Goal: Information Seeking & Learning: Understand process/instructions

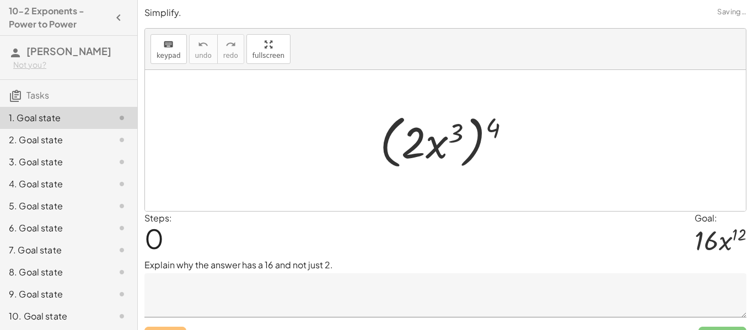
scroll to position [46, 0]
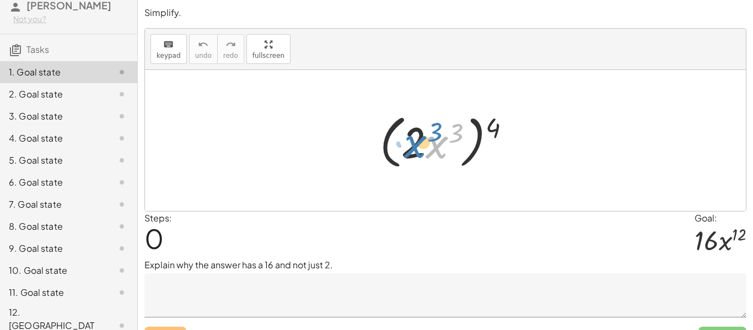
drag, startPoint x: 445, startPoint y: 142, endPoint x: 422, endPoint y: 139, distance: 23.8
click at [422, 139] on div at bounding box center [449, 140] width 150 height 63
drag, startPoint x: 493, startPoint y: 122, endPoint x: 450, endPoint y: 125, distance: 43.1
click at [450, 125] on div at bounding box center [449, 140] width 150 height 63
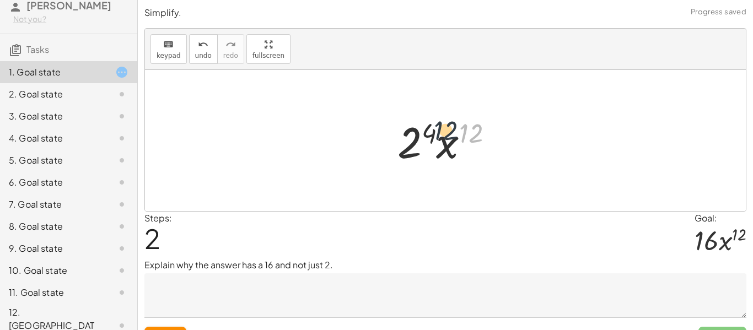
drag, startPoint x: 477, startPoint y: 131, endPoint x: 443, endPoint y: 128, distance: 33.8
click at [443, 128] on div at bounding box center [449, 140] width 115 height 57
drag, startPoint x: 449, startPoint y: 145, endPoint x: 418, endPoint y: 142, distance: 31.0
click at [418, 142] on div at bounding box center [449, 140] width 115 height 57
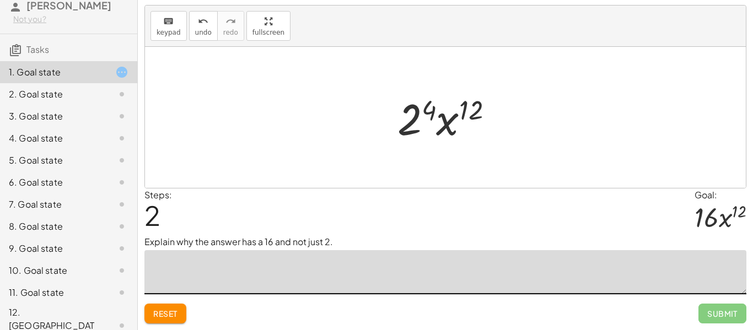
click at [443, 269] on textarea at bounding box center [445, 272] width 602 height 44
click at [177, 311] on span "Reset" at bounding box center [165, 314] width 24 height 10
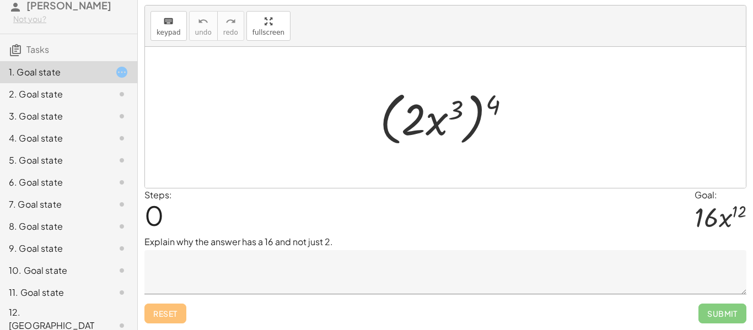
click at [274, 258] on textarea at bounding box center [445, 272] width 602 height 44
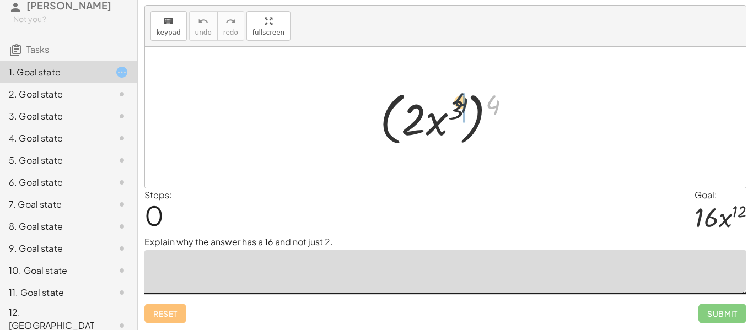
drag, startPoint x: 491, startPoint y: 105, endPoint x: 448, endPoint y: 105, distance: 43.5
click at [448, 105] on div at bounding box center [449, 117] width 150 height 63
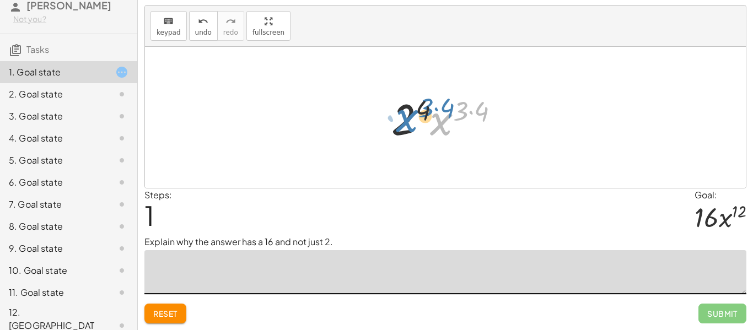
drag, startPoint x: 436, startPoint y: 131, endPoint x: 399, endPoint y: 129, distance: 37.5
click at [399, 129] on div at bounding box center [450, 117] width 128 height 57
click at [493, 109] on div at bounding box center [450, 117] width 128 height 57
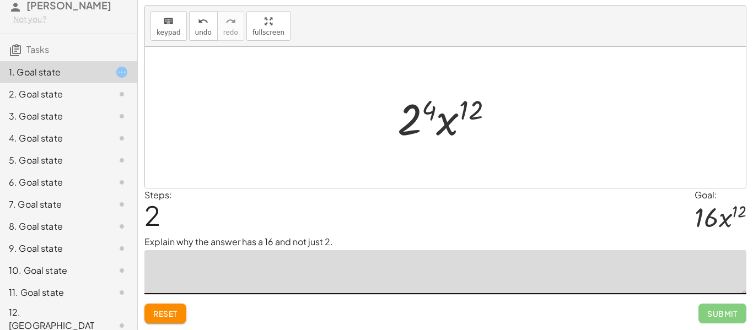
click at [431, 107] on div at bounding box center [449, 117] width 115 height 57
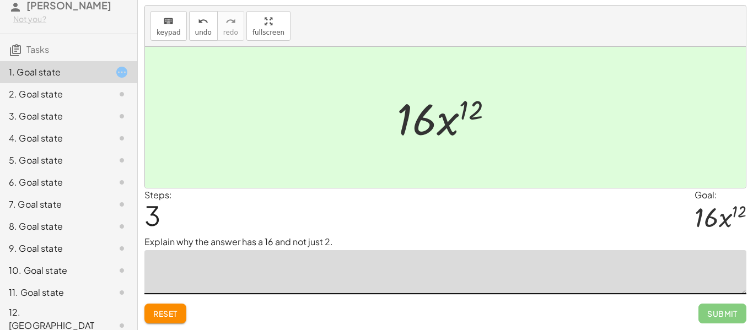
type textarea "*"
click at [161, 315] on span "Reset" at bounding box center [165, 314] width 24 height 10
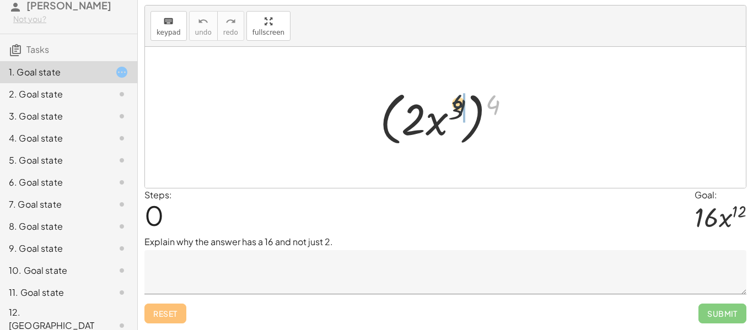
drag, startPoint x: 494, startPoint y: 104, endPoint x: 450, endPoint y: 105, distance: 43.6
click at [450, 105] on div at bounding box center [449, 117] width 150 height 63
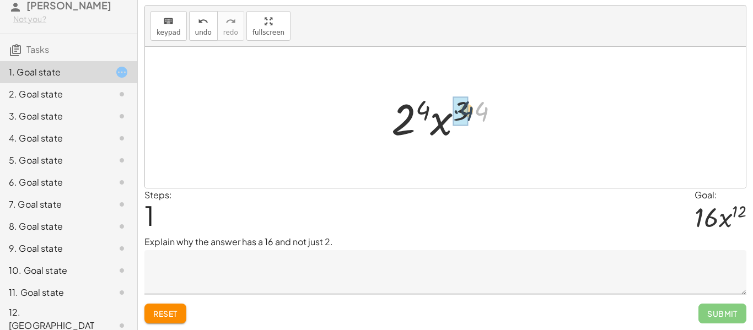
drag, startPoint x: 483, startPoint y: 113, endPoint x: 466, endPoint y: 113, distance: 17.1
click at [429, 106] on div at bounding box center [449, 117] width 115 height 57
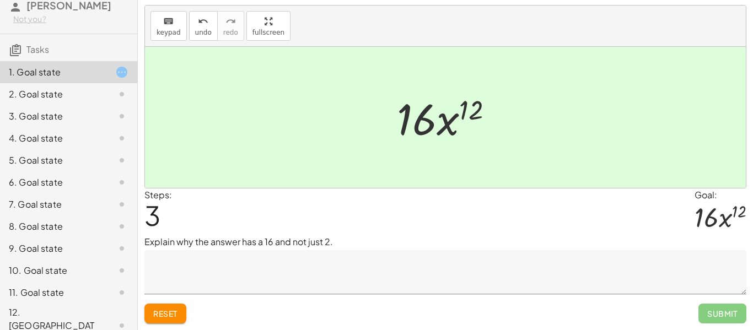
click at [351, 250] on div "Explain why the answer has a 16 and not just 2." at bounding box center [445, 264] width 602 height 59
click at [353, 257] on textarea at bounding box center [445, 272] width 602 height 44
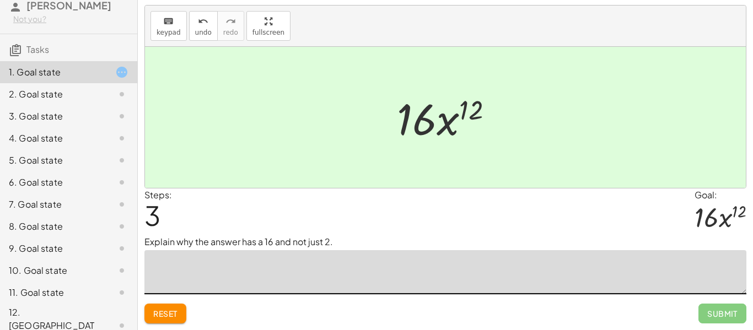
click at [159, 313] on span "Reset" at bounding box center [165, 314] width 24 height 10
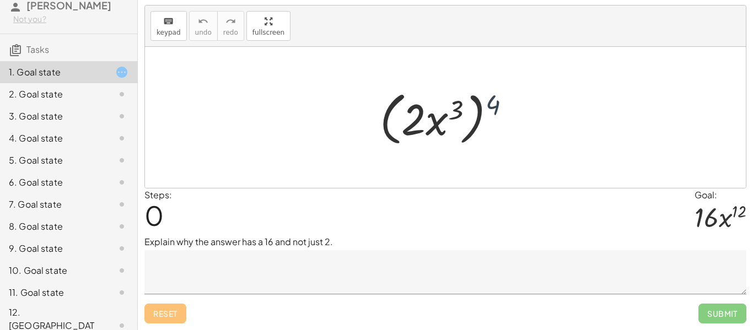
click at [494, 101] on div at bounding box center [449, 117] width 150 height 63
click at [167, 281] on textarea at bounding box center [445, 272] width 602 height 44
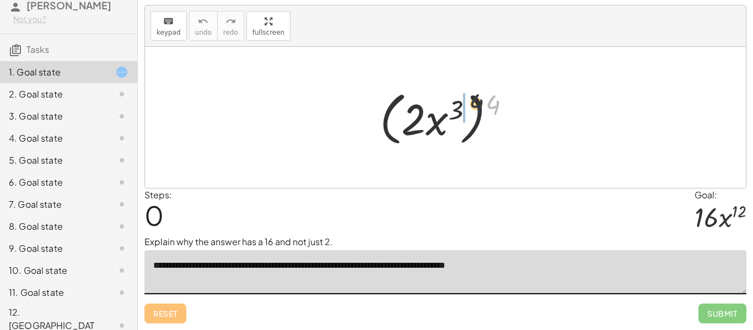
drag, startPoint x: 487, startPoint y: 104, endPoint x: 449, endPoint y: 104, distance: 38.0
click at [449, 104] on div at bounding box center [449, 117] width 150 height 63
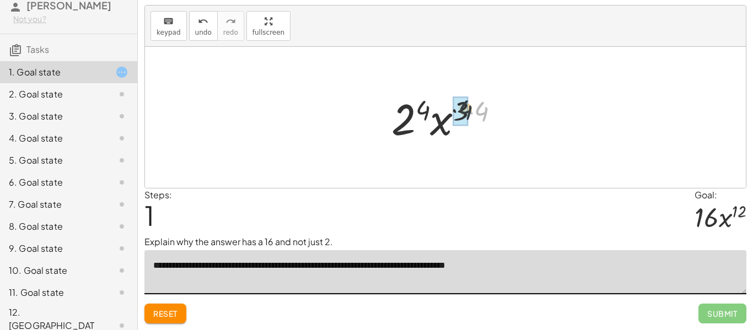
drag, startPoint x: 482, startPoint y: 109, endPoint x: 457, endPoint y: 106, distance: 25.4
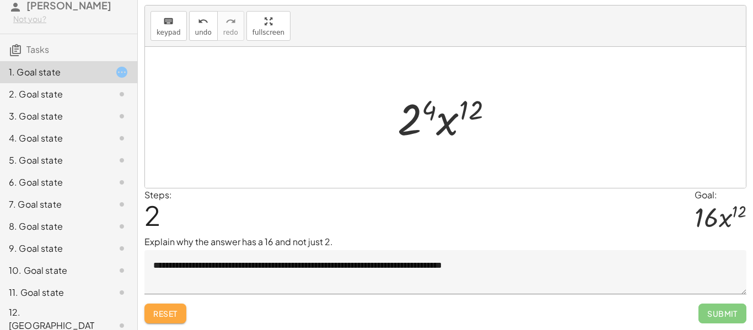
click at [160, 311] on span "Reset" at bounding box center [165, 314] width 24 height 10
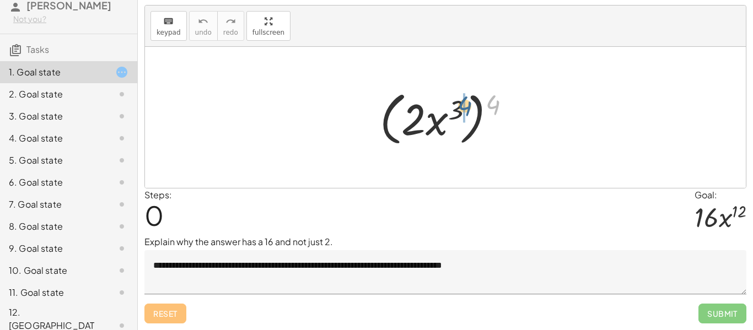
drag, startPoint x: 488, startPoint y: 110, endPoint x: 455, endPoint y: 113, distance: 32.6
click at [455, 113] on div at bounding box center [449, 117] width 150 height 63
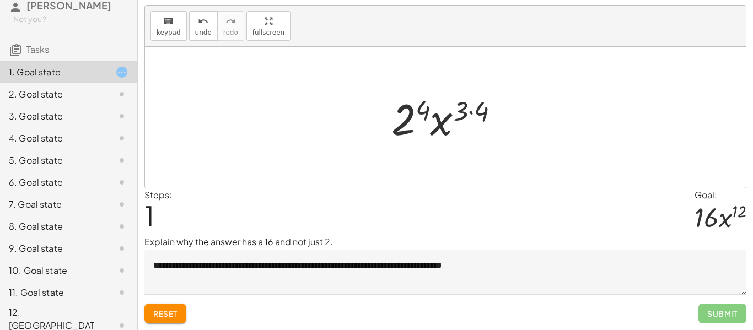
click at [150, 315] on button "Reset" at bounding box center [165, 314] width 42 height 20
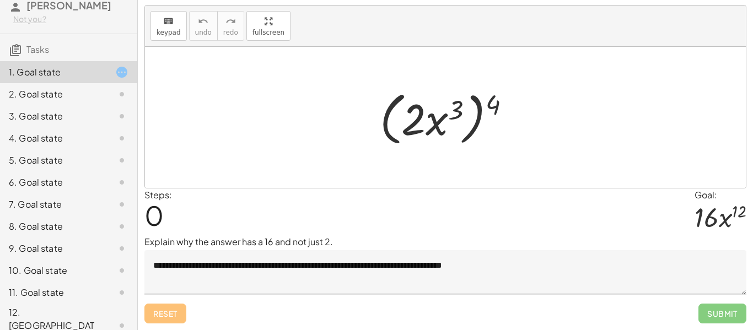
click at [489, 102] on div at bounding box center [449, 117] width 150 height 63
click at [516, 124] on div at bounding box center [449, 117] width 150 height 63
drag, startPoint x: 490, startPoint y: 106, endPoint x: 470, endPoint y: 108, distance: 20.0
click at [470, 108] on div at bounding box center [449, 117] width 150 height 63
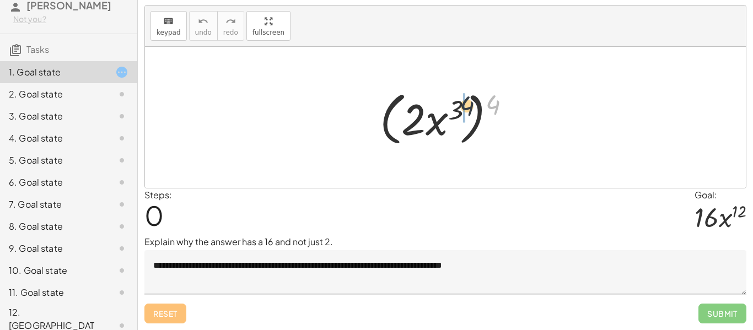
drag, startPoint x: 489, startPoint y: 107, endPoint x: 457, endPoint y: 109, distance: 32.0
click at [457, 109] on div at bounding box center [449, 117] width 150 height 63
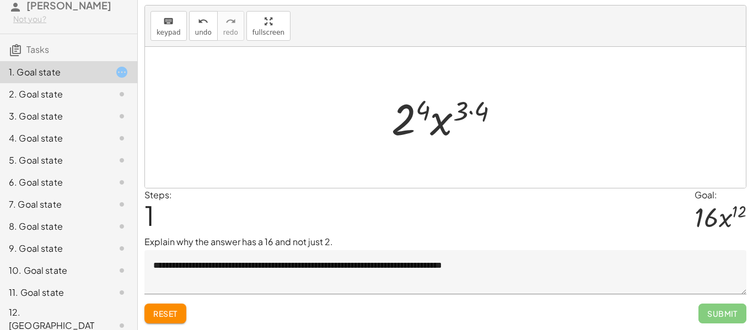
click at [167, 312] on span "Reset" at bounding box center [165, 314] width 24 height 10
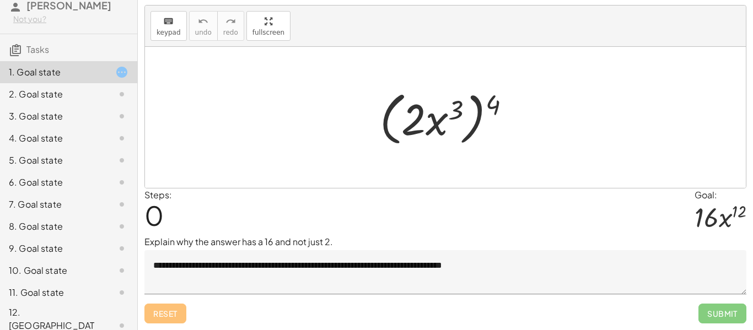
click at [537, 263] on textarea "**********" at bounding box center [445, 272] width 602 height 44
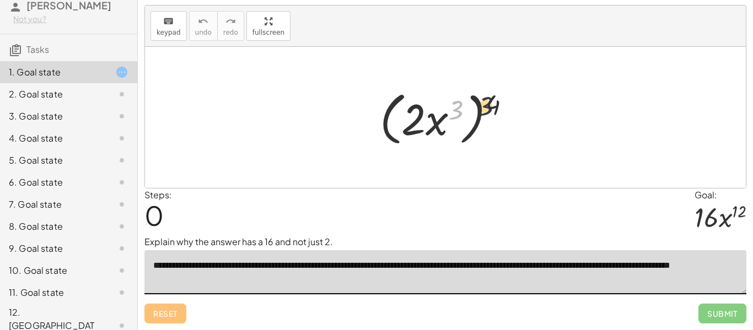
drag, startPoint x: 455, startPoint y: 117, endPoint x: 497, endPoint y: 111, distance: 42.9
click at [497, 111] on div at bounding box center [449, 117] width 150 height 63
drag, startPoint x: 497, startPoint y: 111, endPoint x: 461, endPoint y: 114, distance: 35.9
click at [461, 114] on div at bounding box center [449, 117] width 150 height 63
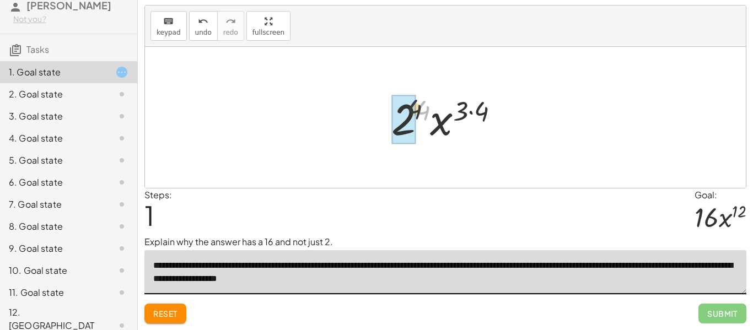
drag, startPoint x: 419, startPoint y: 116, endPoint x: 390, endPoint y: 116, distance: 29.8
click at [390, 116] on div at bounding box center [450, 117] width 128 height 57
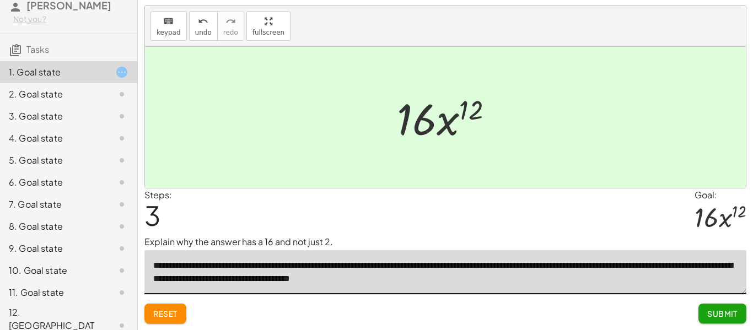
click at [170, 302] on div "Reset Submit" at bounding box center [445, 308] width 602 height 29
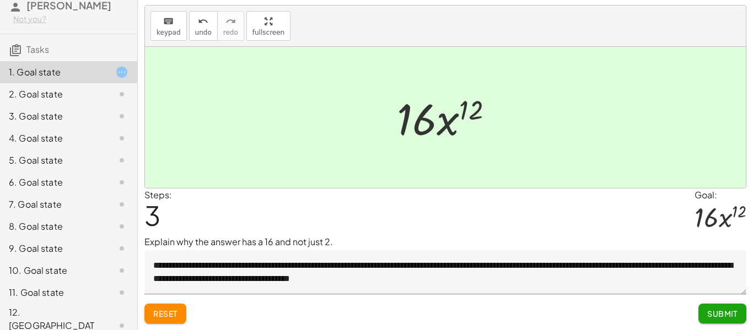
click at [174, 309] on span "Reset" at bounding box center [165, 314] width 24 height 10
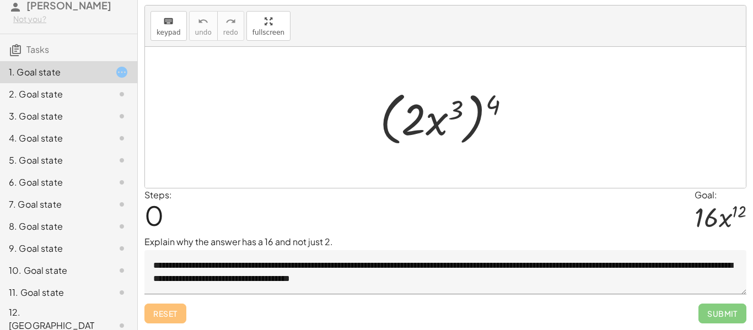
click at [450, 278] on textarea "**********" at bounding box center [445, 272] width 602 height 44
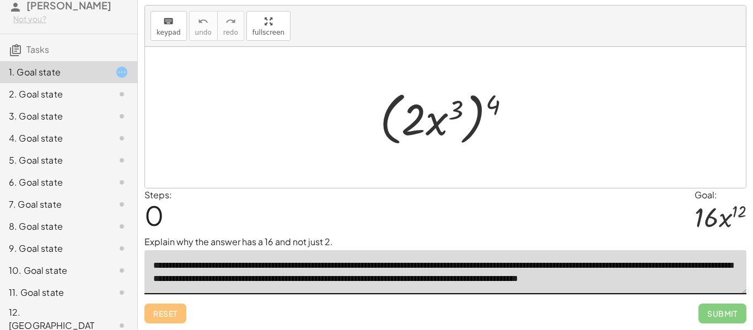
scroll to position [4, 0]
type textarea "**********"
drag, startPoint x: 494, startPoint y: 104, endPoint x: 461, endPoint y: 104, distance: 33.1
click at [461, 104] on div at bounding box center [449, 117] width 150 height 63
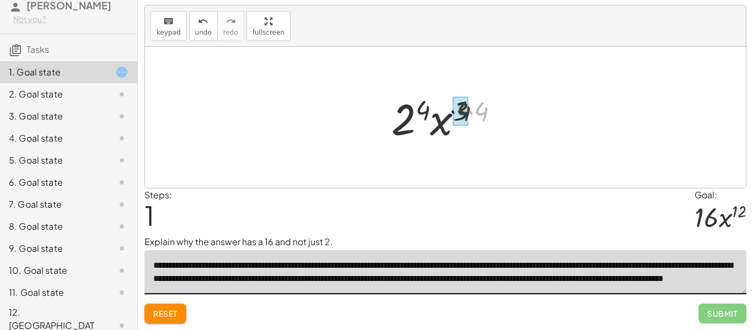
drag, startPoint x: 483, startPoint y: 110, endPoint x: 462, endPoint y: 110, distance: 20.9
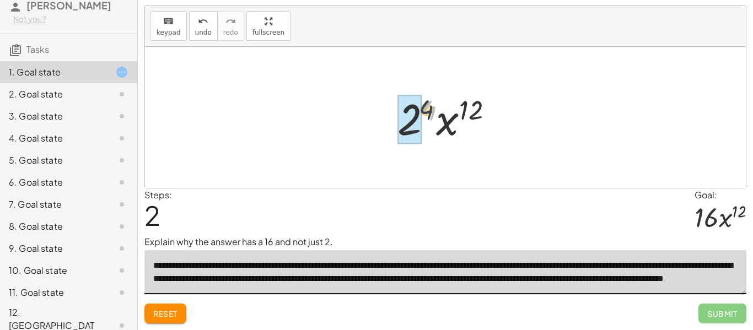
drag, startPoint x: 431, startPoint y: 111, endPoint x: 412, endPoint y: 114, distance: 19.5
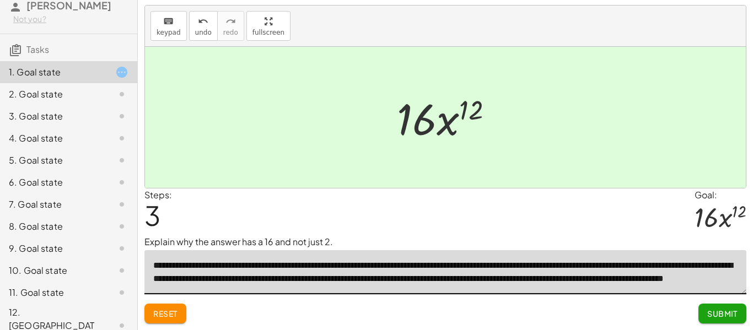
click at [727, 310] on span "Submit" at bounding box center [722, 314] width 30 height 10
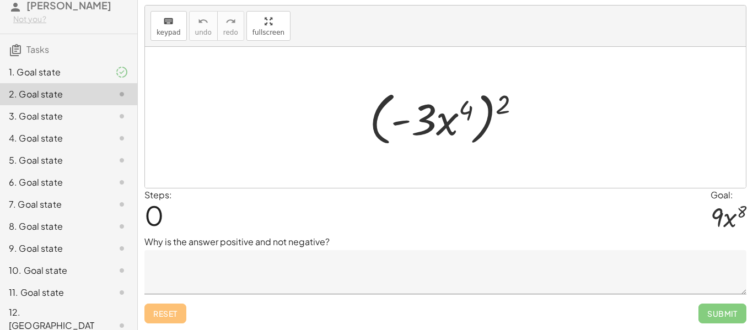
click at [100, 115] on div at bounding box center [113, 116] width 31 height 13
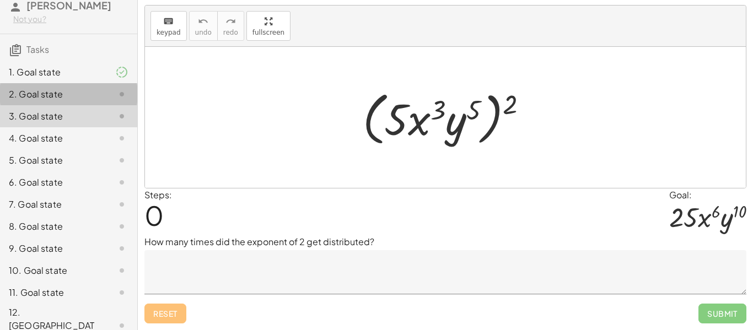
click at [85, 93] on div "2. Goal state" at bounding box center [53, 94] width 89 height 13
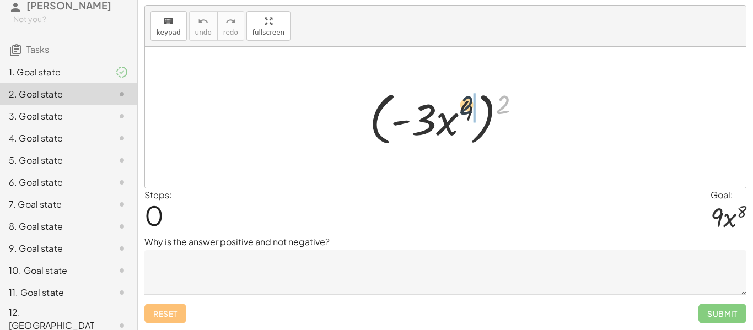
drag, startPoint x: 498, startPoint y: 107, endPoint x: 461, endPoint y: 109, distance: 36.4
click at [461, 109] on div at bounding box center [449, 117] width 171 height 63
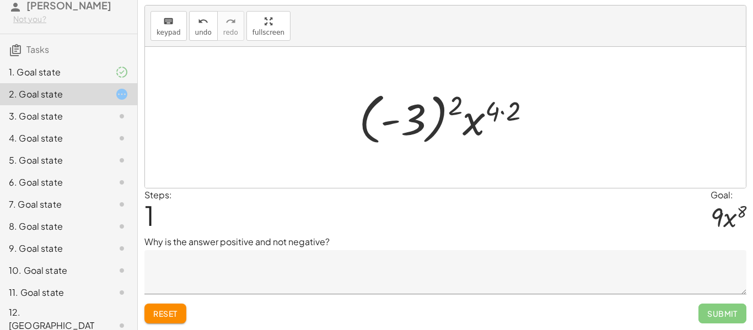
click at [169, 305] on button "Reset" at bounding box center [165, 314] width 42 height 20
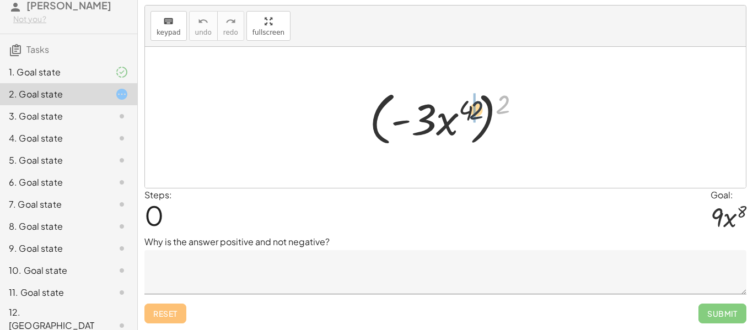
drag, startPoint x: 501, startPoint y: 111, endPoint x: 467, endPoint y: 117, distance: 34.2
click at [467, 117] on div at bounding box center [449, 117] width 171 height 63
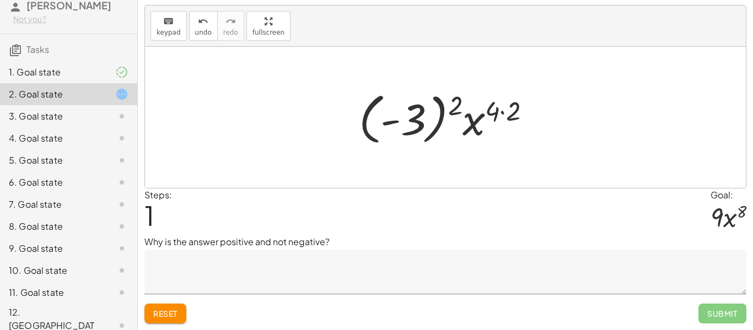
click at [164, 304] on button "Reset" at bounding box center [165, 314] width 42 height 20
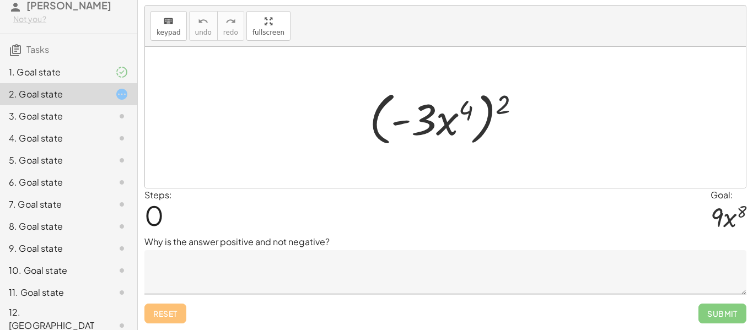
drag, startPoint x: 501, startPoint y: 109, endPoint x: 463, endPoint y: 114, distance: 38.3
click at [463, 114] on div at bounding box center [449, 117] width 171 height 63
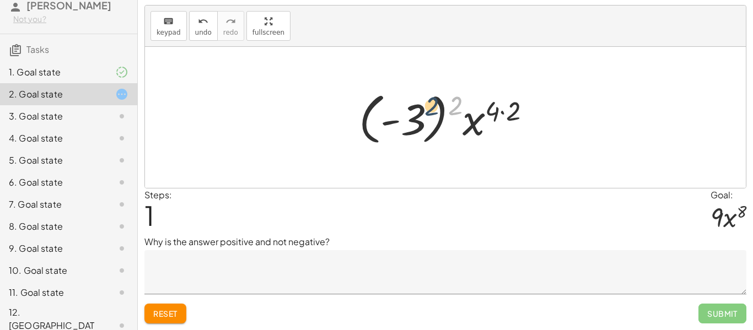
drag, startPoint x: 457, startPoint y: 109, endPoint x: 428, endPoint y: 110, distance: 28.7
click at [428, 110] on div at bounding box center [449, 117] width 192 height 61
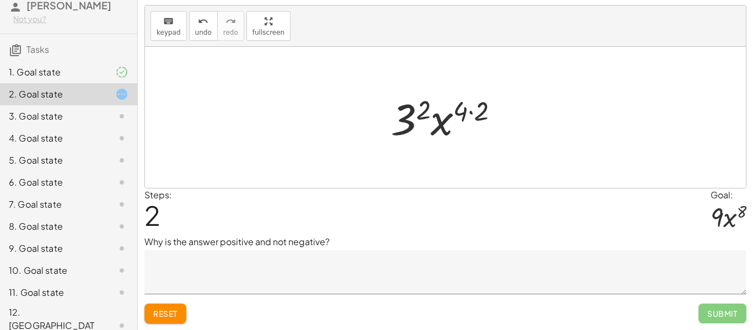
click at [168, 310] on span "Reset" at bounding box center [165, 314] width 24 height 10
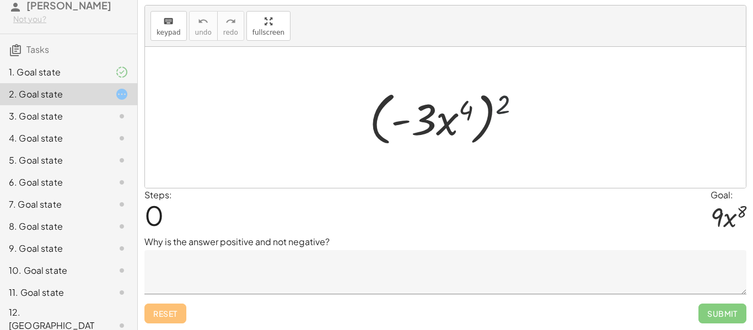
drag, startPoint x: 505, startPoint y: 106, endPoint x: 476, endPoint y: 109, distance: 29.3
click at [476, 109] on div at bounding box center [449, 117] width 171 height 63
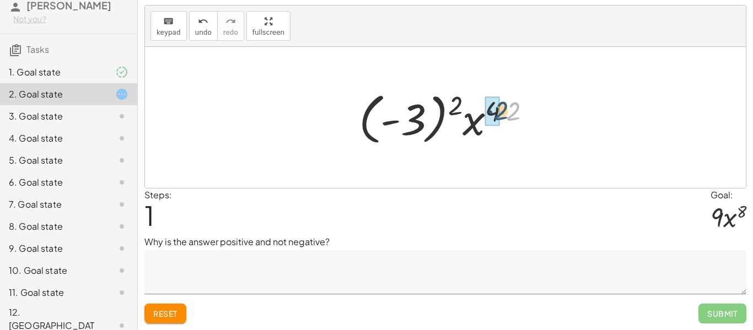
drag, startPoint x: 515, startPoint y: 115, endPoint x: 501, endPoint y: 114, distance: 13.2
click at [501, 114] on div at bounding box center [449, 117] width 192 height 61
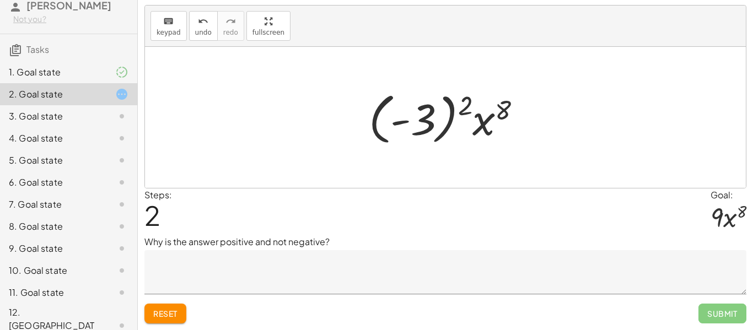
click at [309, 150] on div at bounding box center [445, 117] width 601 height 141
drag, startPoint x: 462, startPoint y: 107, endPoint x: 436, endPoint y: 108, distance: 26.5
click at [436, 108] on div at bounding box center [449, 117] width 172 height 61
drag, startPoint x: 463, startPoint y: 107, endPoint x: 402, endPoint y: 126, distance: 64.0
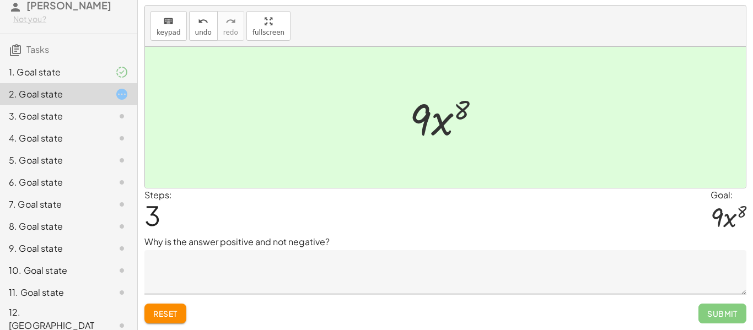
click at [107, 74] on div at bounding box center [113, 72] width 31 height 13
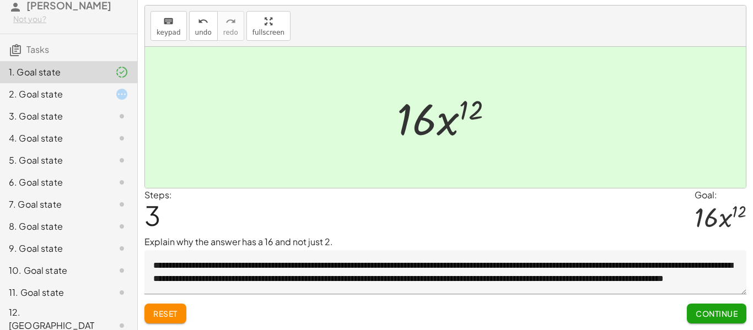
click at [99, 93] on div at bounding box center [113, 94] width 31 height 13
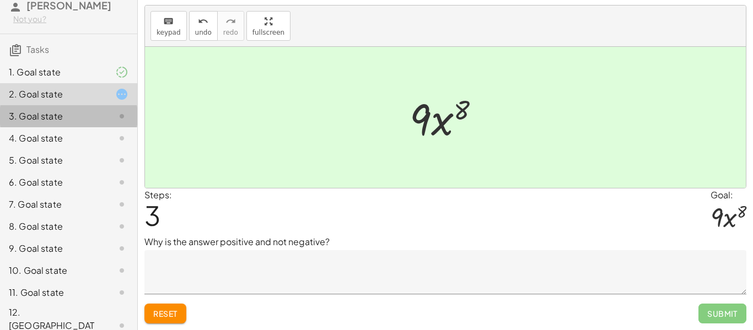
click at [77, 118] on div "3. Goal state" at bounding box center [53, 116] width 89 height 13
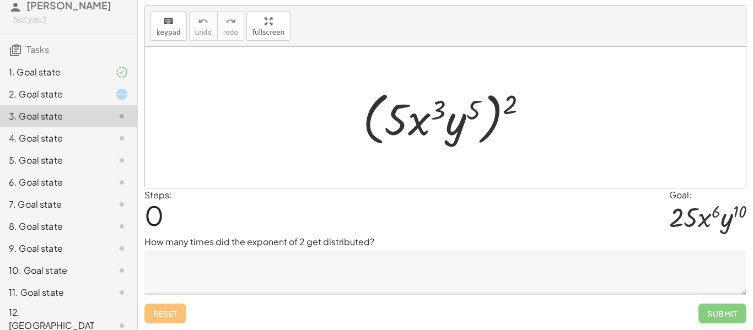
click at [100, 98] on div at bounding box center [113, 94] width 31 height 13
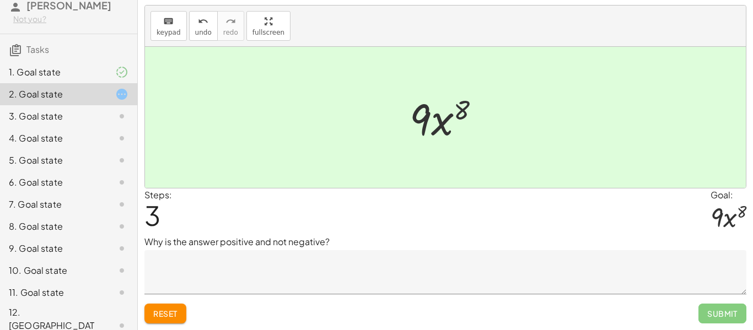
click at [493, 275] on textarea at bounding box center [445, 272] width 602 height 44
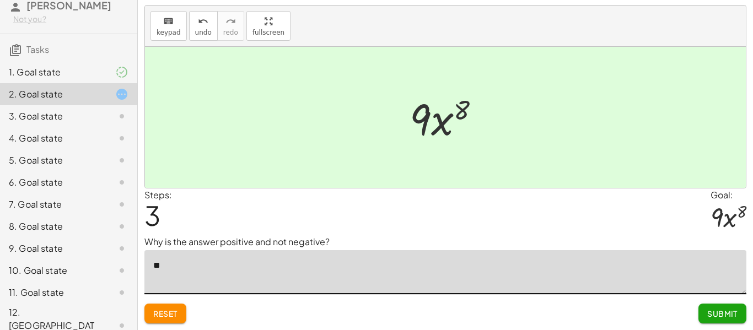
type textarea "*"
click at [479, 289] on textarea at bounding box center [445, 272] width 602 height 44
click at [461, 123] on div at bounding box center [449, 117] width 90 height 57
click at [431, 110] on div at bounding box center [449, 117] width 90 height 57
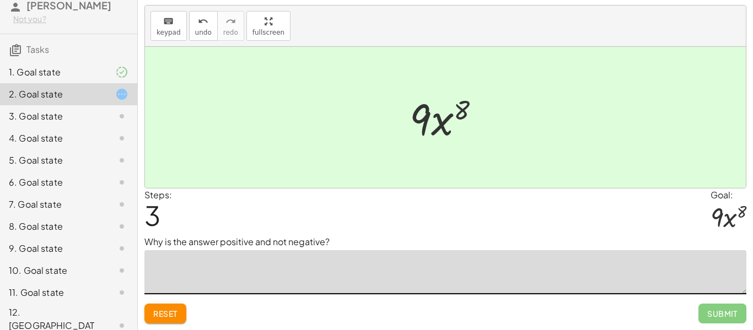
click at [431, 110] on div at bounding box center [449, 117] width 90 height 57
drag, startPoint x: 431, startPoint y: 110, endPoint x: 393, endPoint y: 114, distance: 37.7
click at [393, 114] on div "( · - 3 · x 4 ) 2 · ( - 3 ) 2 · x ( · 4 · 2 ) · ( - 3 ) 2 · x 8 · 9 · · x 8 9" at bounding box center [445, 118] width 104 height 62
click at [170, 312] on span "Reset" at bounding box center [165, 314] width 24 height 10
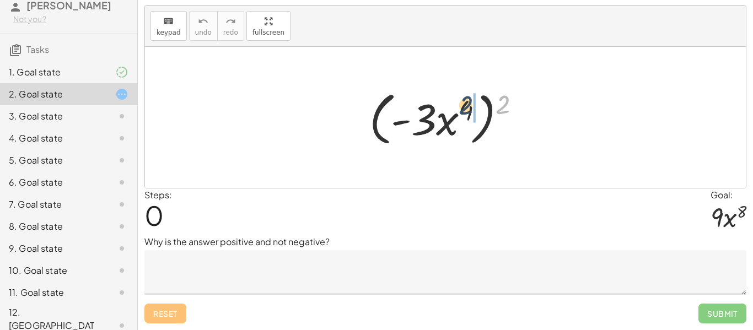
drag, startPoint x: 505, startPoint y: 96, endPoint x: 467, endPoint y: 98, distance: 38.1
click at [467, 98] on div at bounding box center [449, 117] width 171 height 63
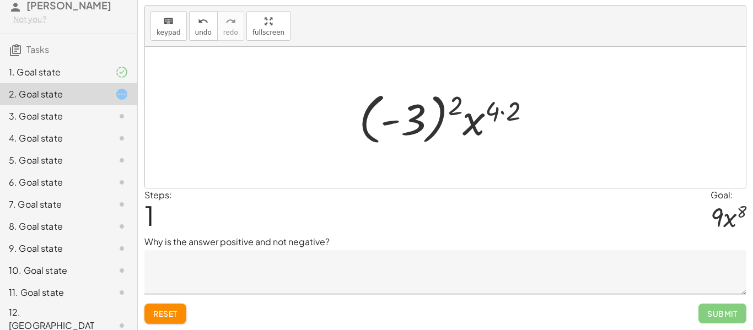
click at [165, 316] on span "Reset" at bounding box center [165, 314] width 24 height 10
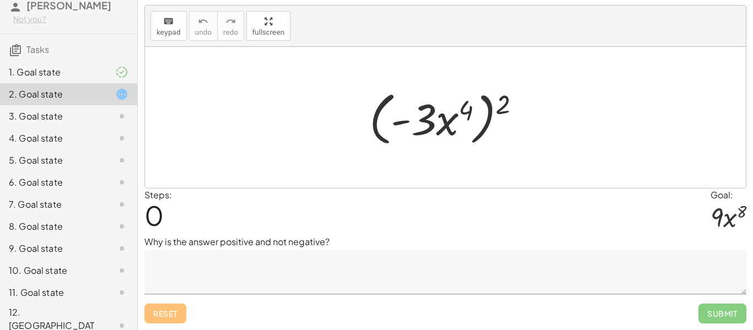
click at [179, 264] on textarea at bounding box center [445, 272] width 602 height 44
click at [368, 78] on div at bounding box center [445, 117] width 601 height 141
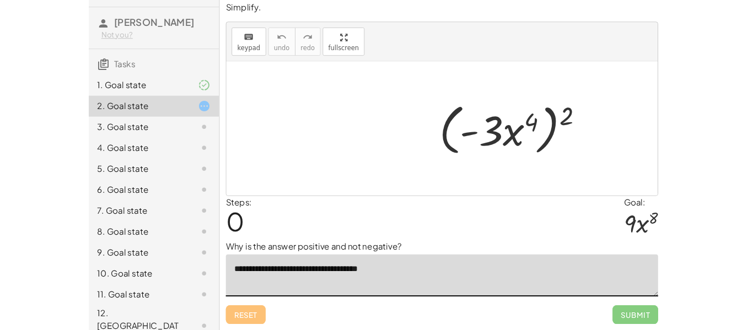
scroll to position [46, 0]
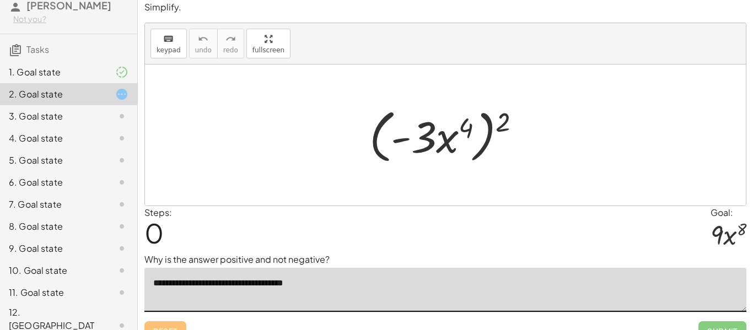
click at [335, 13] on p "Simplify." at bounding box center [445, 7] width 602 height 13
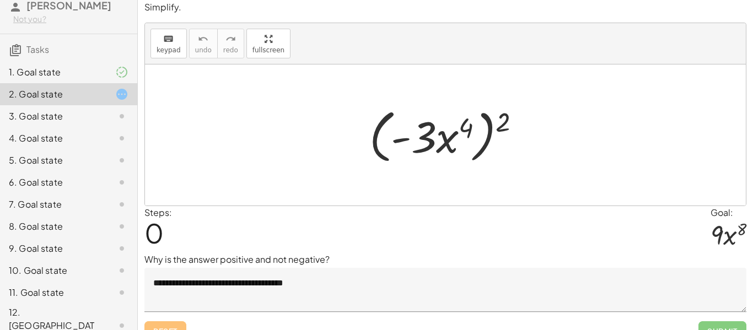
click at [355, 59] on div "keyboard keypad undo [PERSON_NAME] redo fullscreen" at bounding box center [445, 43] width 601 height 41
click at [344, 284] on textarea "**********" at bounding box center [445, 290] width 602 height 44
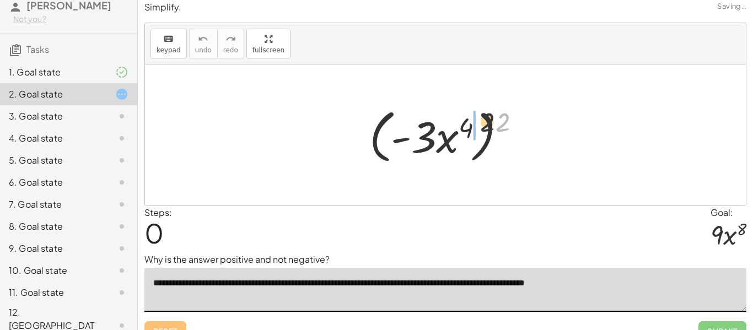
drag, startPoint x: 507, startPoint y: 119, endPoint x: 473, endPoint y: 122, distance: 33.7
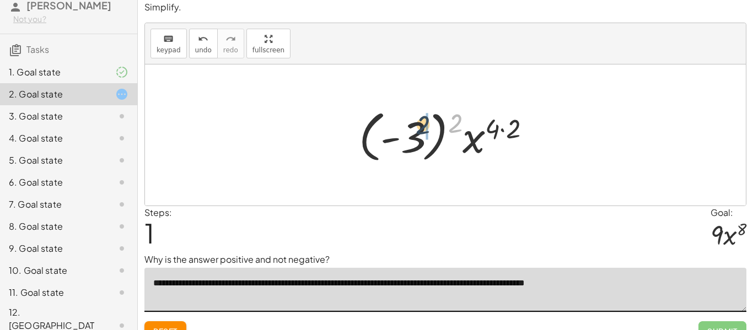
drag, startPoint x: 453, startPoint y: 121, endPoint x: 418, endPoint y: 123, distance: 35.3
click at [418, 123] on div at bounding box center [449, 135] width 192 height 61
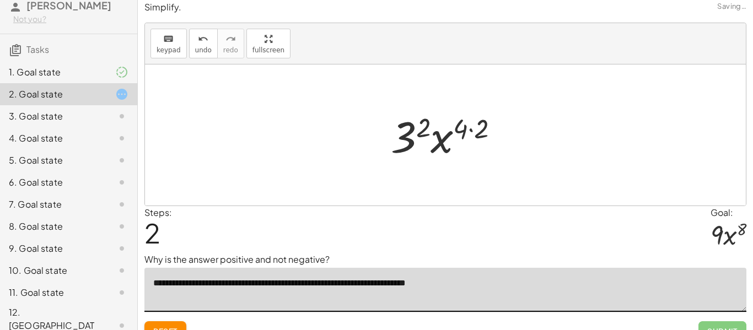
type textarea "**********"
